Goal: Task Accomplishment & Management: Use online tool/utility

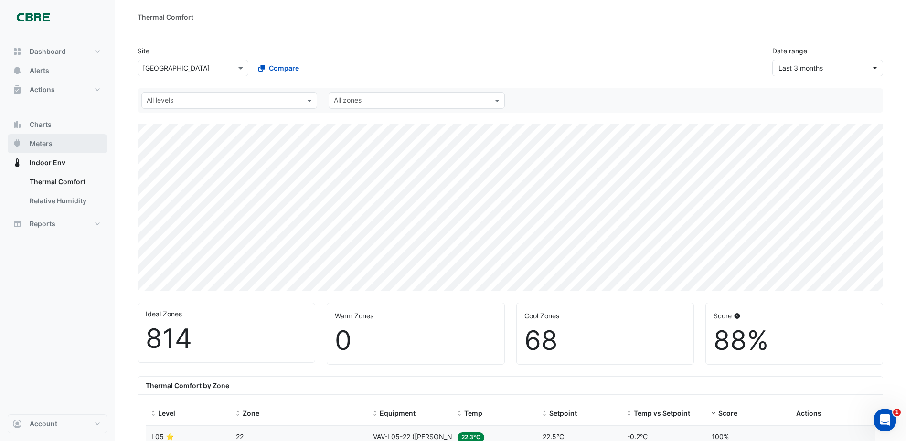
click at [47, 141] on span "Meters" at bounding box center [41, 144] width 23 height 10
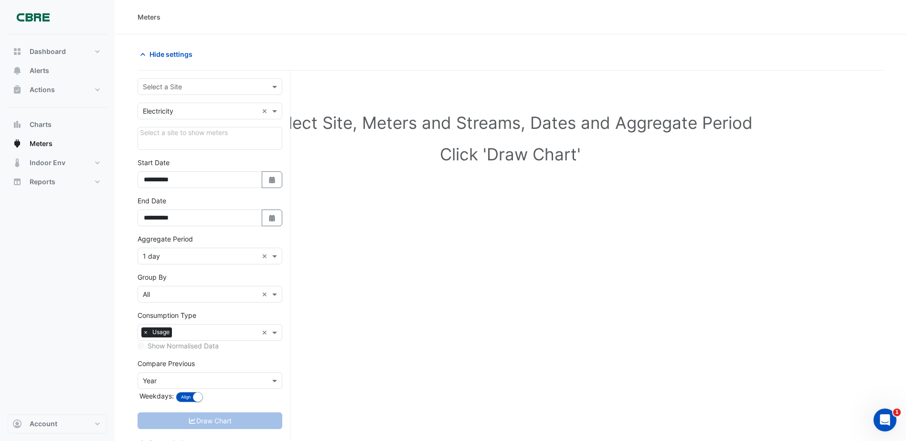
click at [213, 83] on input "text" at bounding box center [200, 87] width 115 height 10
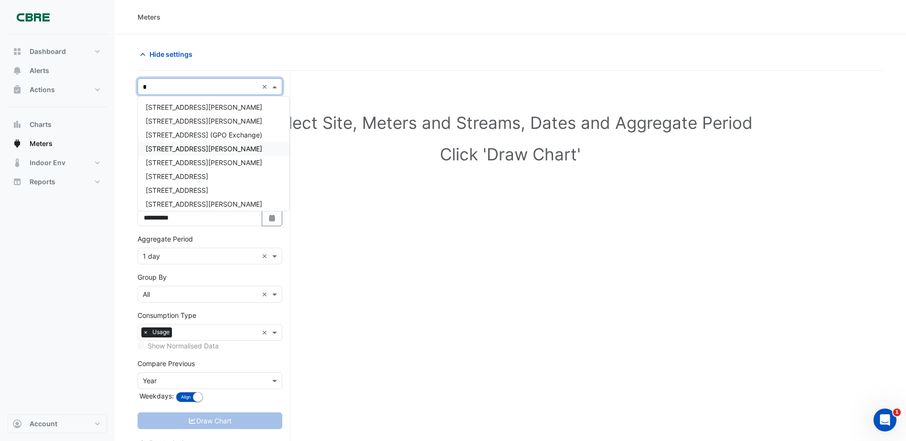
type input "**"
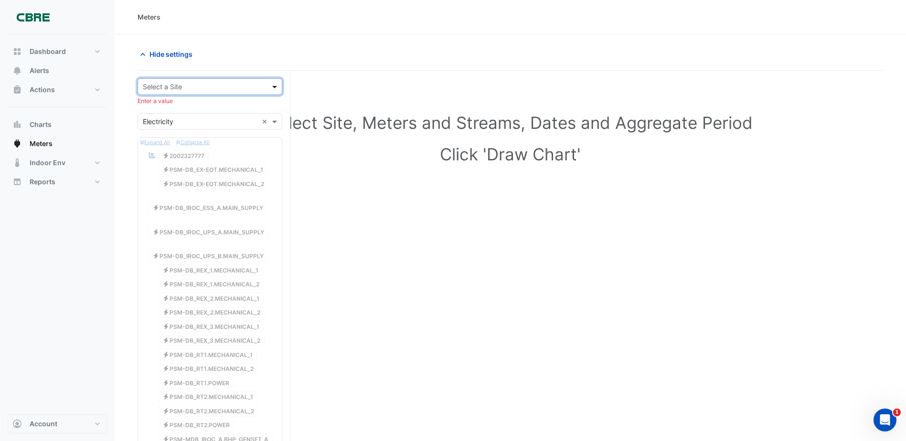
drag, startPoint x: 276, startPoint y: 86, endPoint x: 273, endPoint y: 91, distance: 5.2
click at [276, 86] on span at bounding box center [276, 87] width 12 height 10
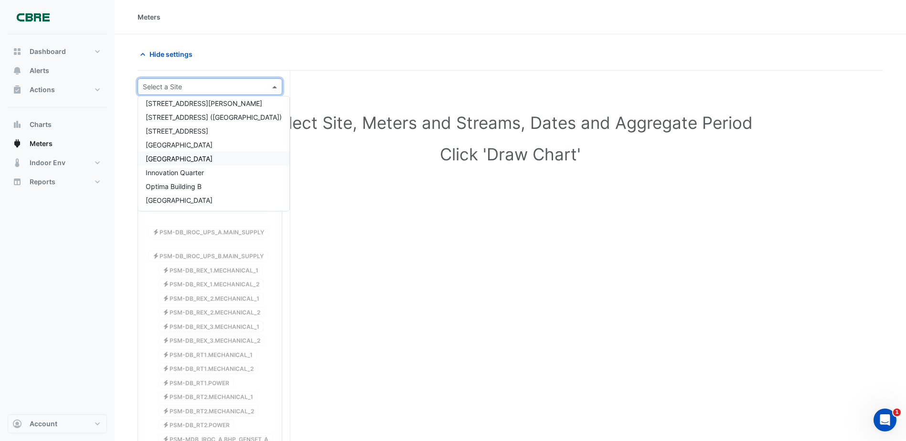
click at [203, 156] on div "[GEOGRAPHIC_DATA]" at bounding box center [213, 159] width 151 height 14
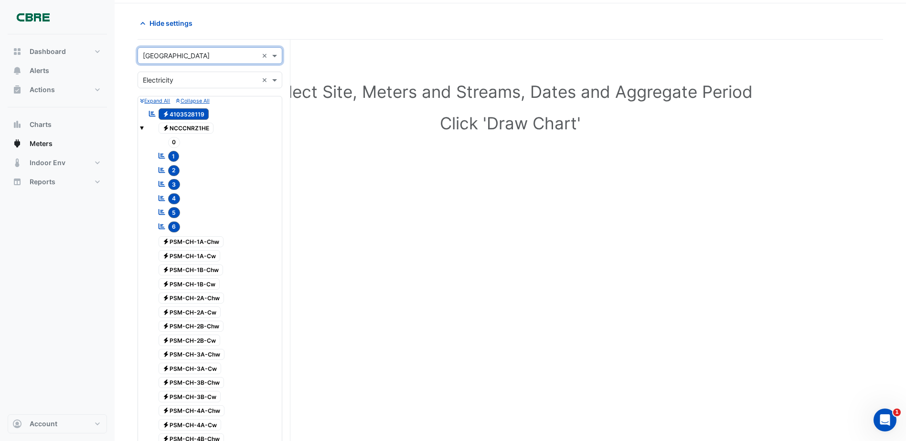
scroll to position [48, 0]
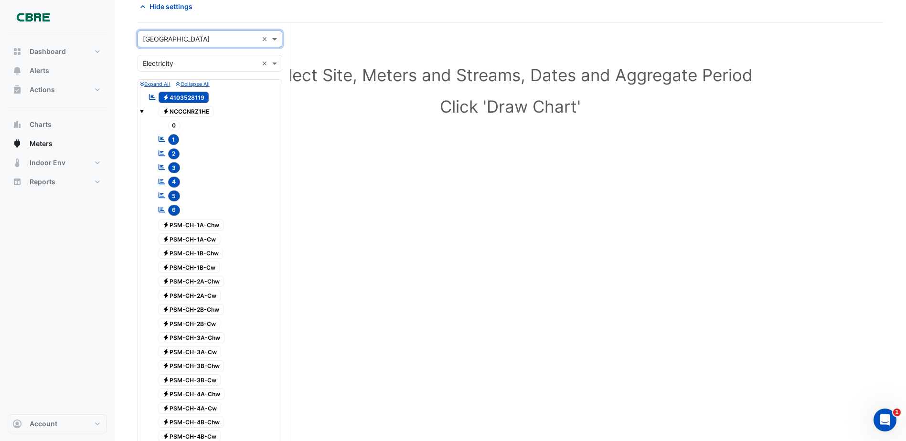
click at [488, 165] on div "Select Site, Meters and Streams, Dates and Aggregate Period Click 'Draw Chart'" at bounding box center [511, 432] width 746 height 797
click at [184, 95] on span "Electricity 4103528119" at bounding box center [184, 97] width 51 height 11
drag, startPoint x: 187, startPoint y: 89, endPoint x: 189, endPoint y: 94, distance: 5.0
click at [187, 89] on div "Expand All Collapse All Reportable Electricity 4103528119 Electricity NCCCNRZ1H…" at bounding box center [210, 297] width 145 height 436
click at [190, 95] on span "Electricity 4103528119" at bounding box center [184, 97] width 51 height 11
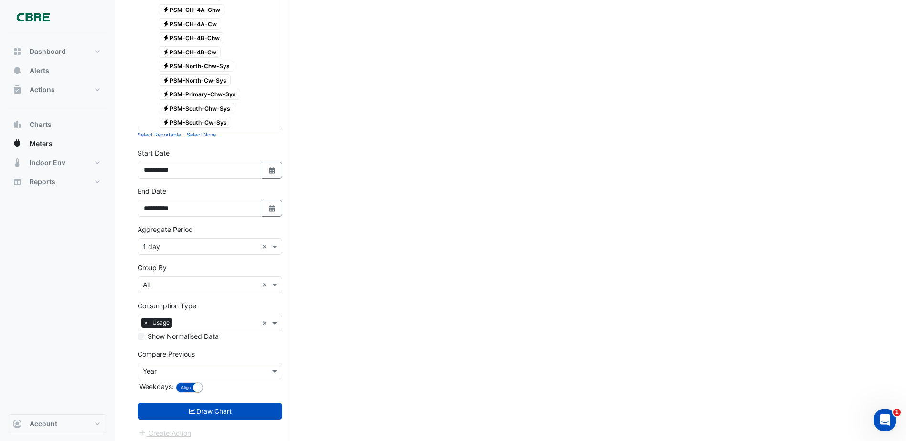
scroll to position [438, 0]
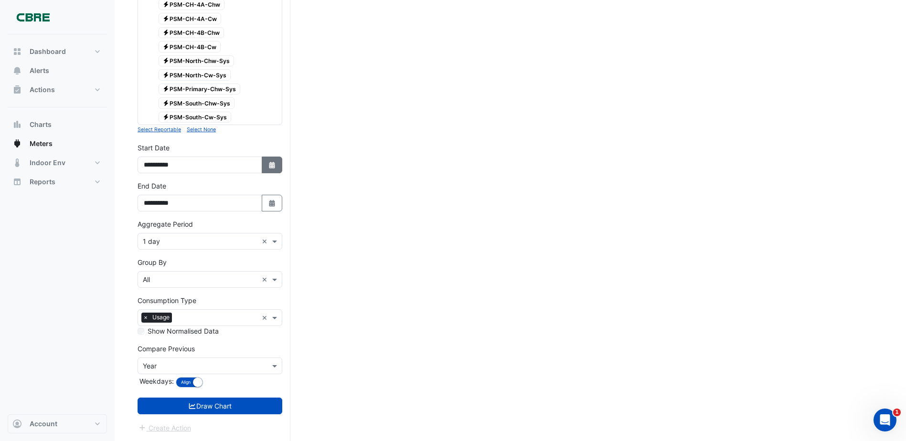
click at [274, 167] on icon "button" at bounding box center [272, 165] width 6 height 7
select select "*"
select select "****"
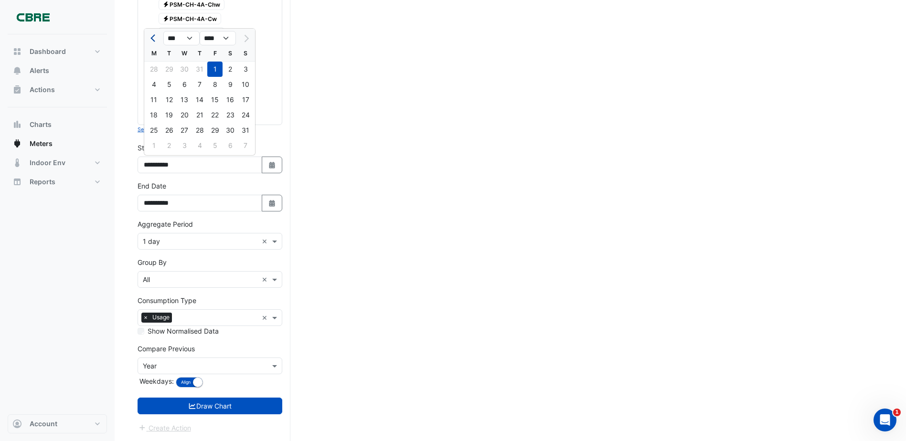
click at [153, 39] on span "Previous month" at bounding box center [153, 38] width 7 height 7
select select "*"
click at [172, 71] on div "1" at bounding box center [168, 69] width 15 height 15
type input "**********"
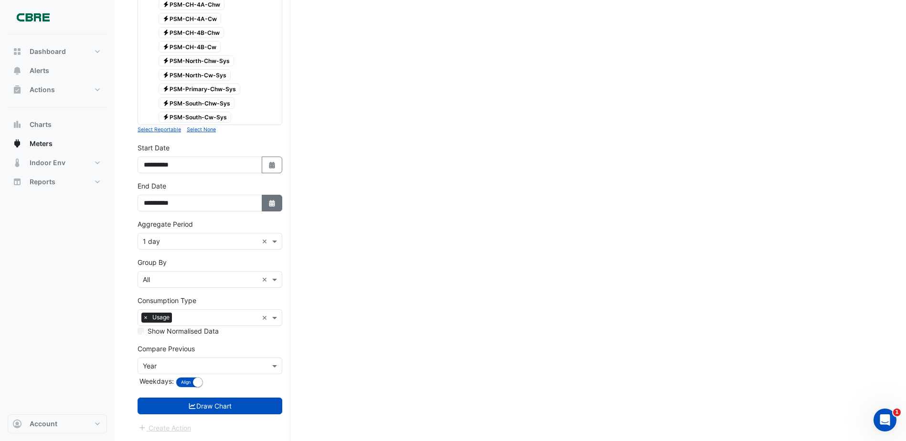
click at [273, 204] on icon "Select Date" at bounding box center [272, 203] width 9 height 7
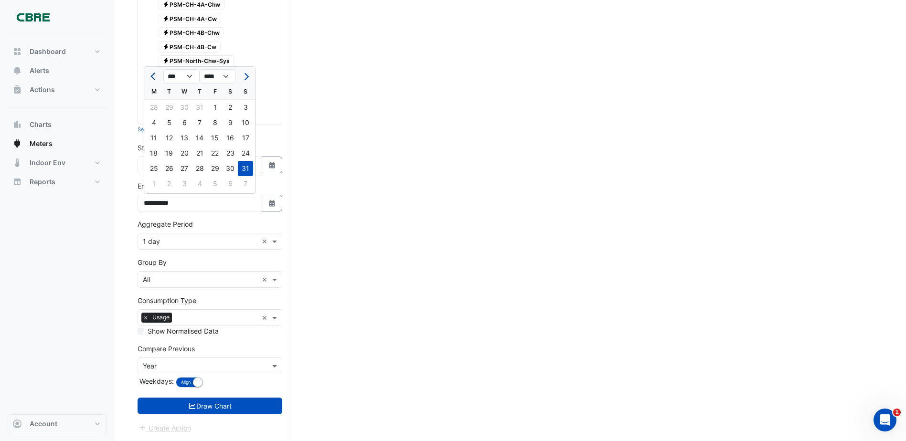
click at [157, 80] on button "Previous month" at bounding box center [153, 76] width 11 height 15
select select "*"
click at [203, 166] on div "31" at bounding box center [199, 168] width 15 height 15
type input "**********"
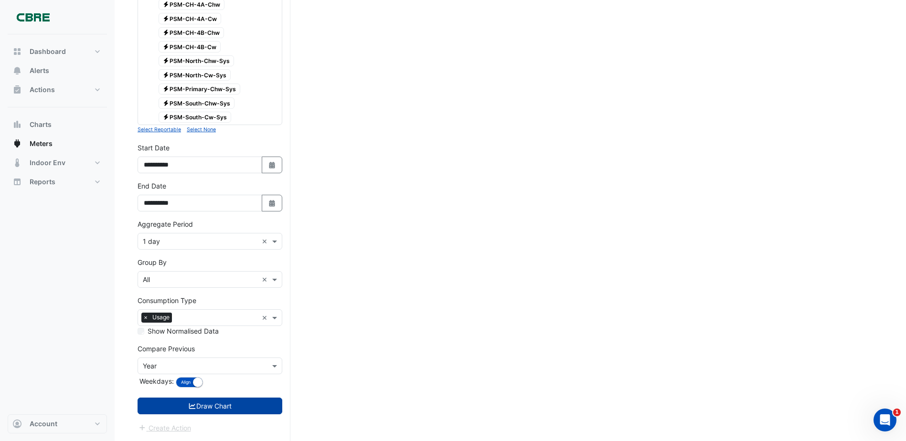
click at [208, 408] on button "Draw Chart" at bounding box center [210, 406] width 145 height 17
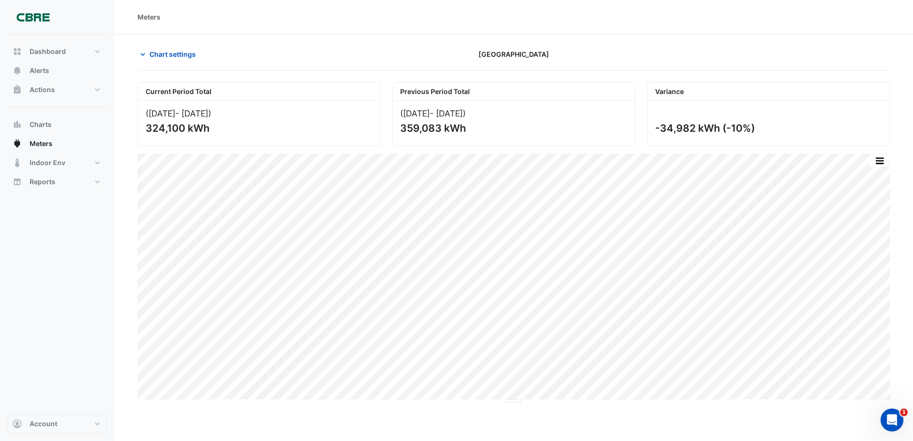
drag, startPoint x: 147, startPoint y: 128, endPoint x: 185, endPoint y: 130, distance: 38.3
click at [185, 130] on div "324,100 kWh" at bounding box center [258, 128] width 225 height 12
copy div "324,100"
click at [144, 54] on icon "button" at bounding box center [142, 54] width 5 height 3
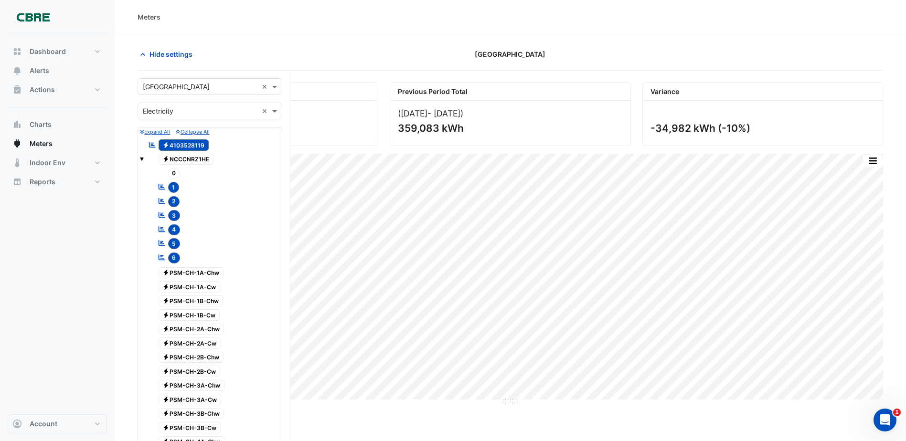
click at [184, 110] on input "text" at bounding box center [200, 112] width 115 height 10
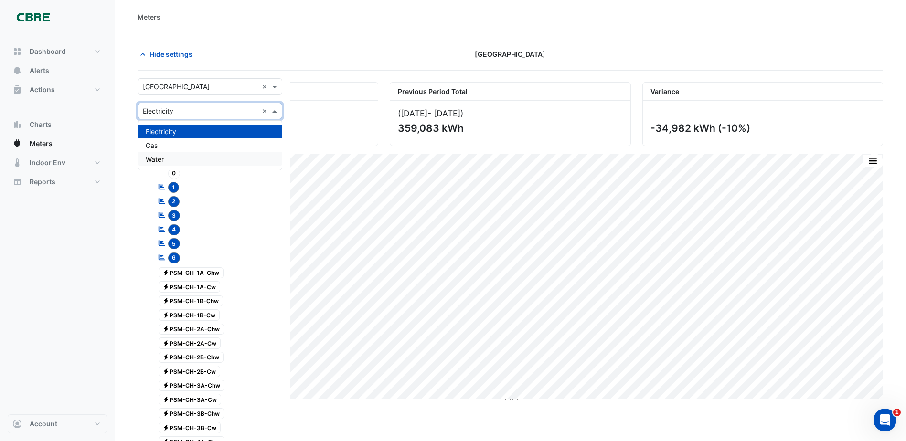
click at [168, 156] on div "Water" at bounding box center [210, 159] width 144 height 14
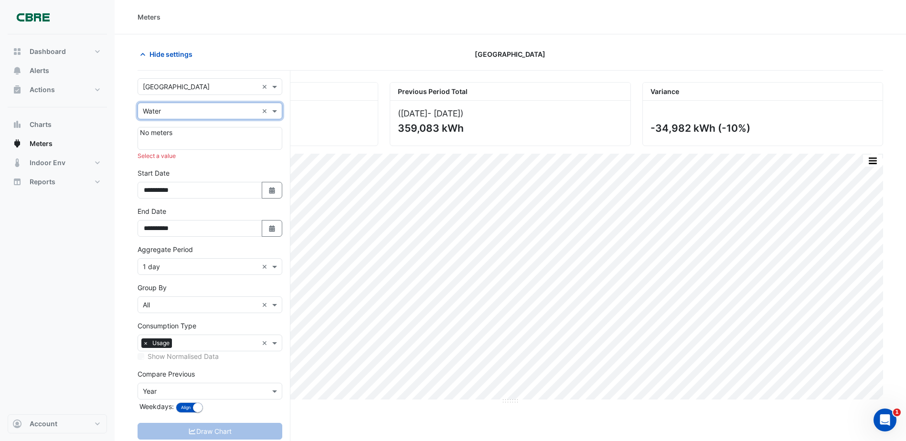
click at [339, 113] on div "(01 Jul 25 - 31 Jul 25 )" at bounding box center [258, 113] width 225 height 10
drag, startPoint x: 111, startPoint y: 340, endPoint x: 112, endPoint y: 334, distance: 5.8
click at [112, 340] on nav "Dashboard Portfolio Ratings Performance Alerts Actions Site Manager Charts" at bounding box center [57, 220] width 115 height 441
click at [195, 437] on div "Draw Chart" at bounding box center [210, 431] width 145 height 17
click at [195, 435] on div "Draw Chart" at bounding box center [210, 431] width 145 height 17
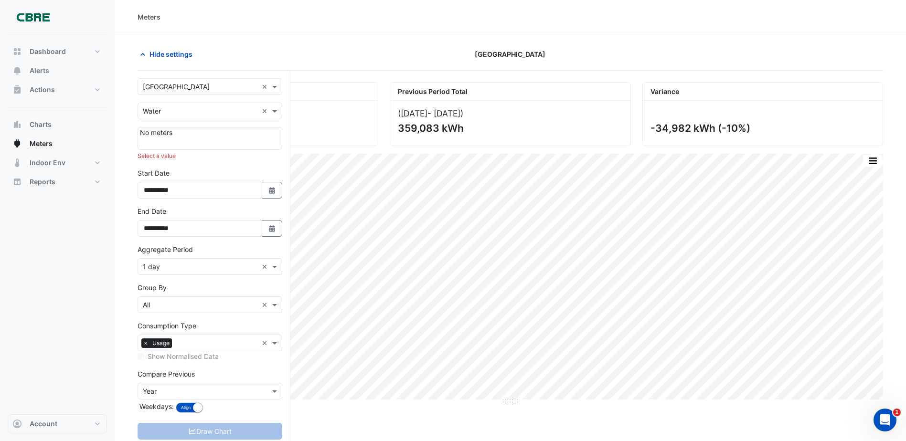
click at [139, 110] on div at bounding box center [210, 111] width 144 height 11
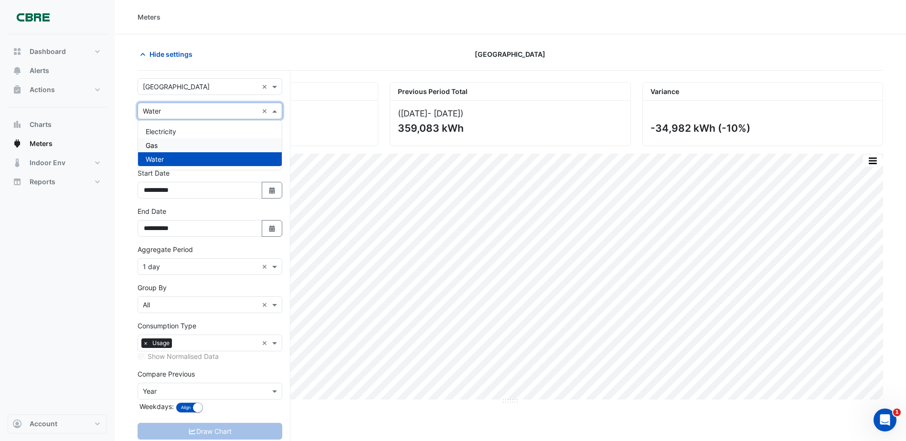
click at [164, 150] on div "Gas" at bounding box center [210, 146] width 144 height 14
click at [71, 347] on div "Dashboard Portfolio Ratings Performance Alerts Actions Site Manager Charts" at bounding box center [57, 224] width 99 height 380
